Goal: Register for event/course

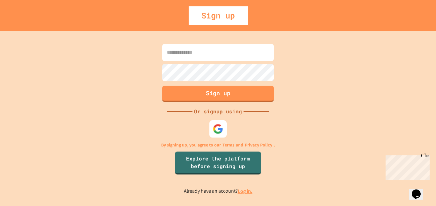
click at [220, 127] on img at bounding box center [218, 129] width 11 height 11
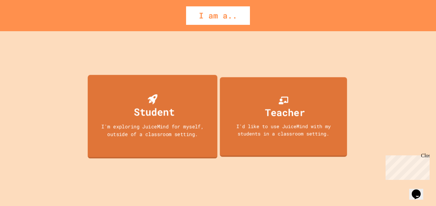
click at [192, 132] on div "I'm exploring JuiceMind for myself, outside of a classroom setting." at bounding box center [152, 130] width 117 height 15
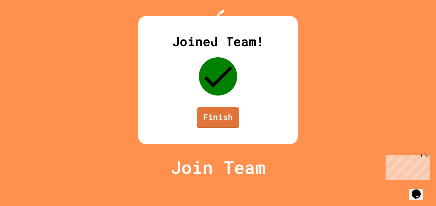
click at [212, 128] on link "Finish" at bounding box center [218, 117] width 42 height 21
